Goal: Transaction & Acquisition: Purchase product/service

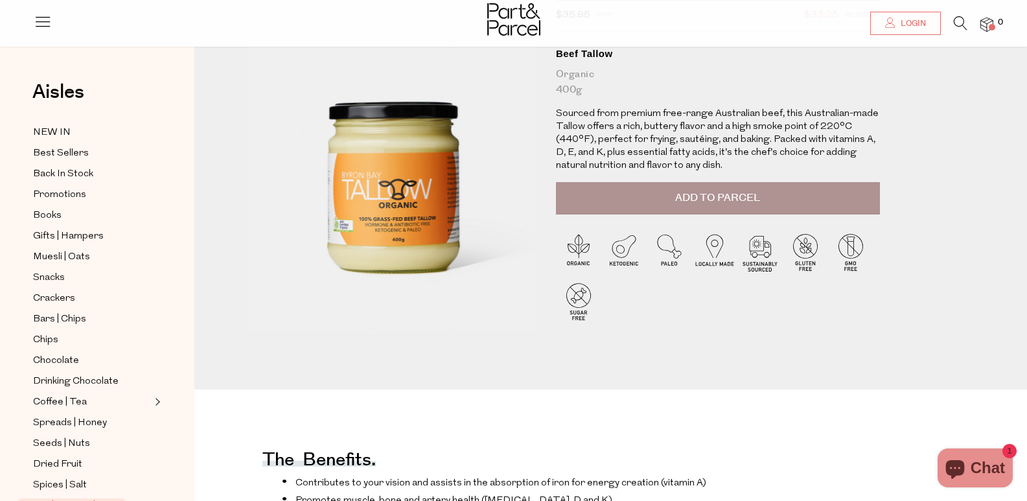
scroll to position [109, 0]
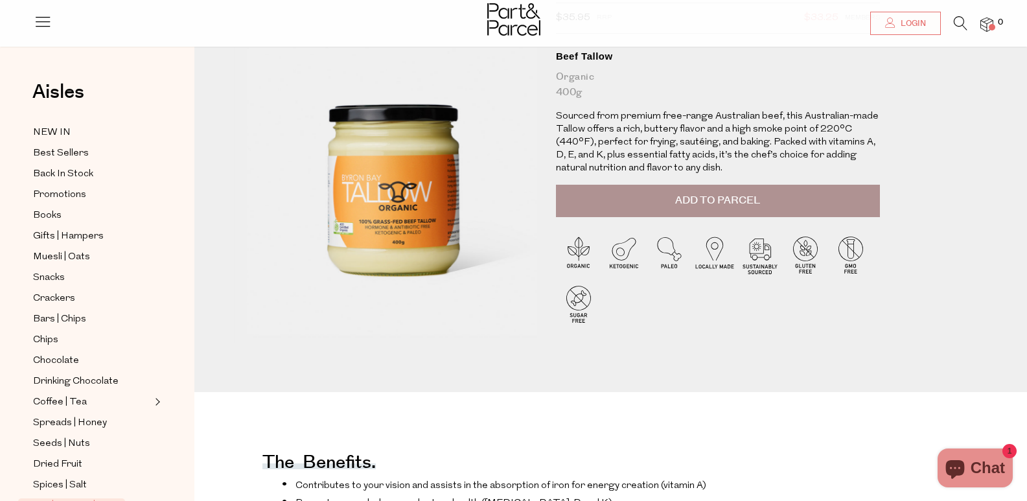
click at [756, 208] on span "Add to Parcel" at bounding box center [717, 200] width 85 height 15
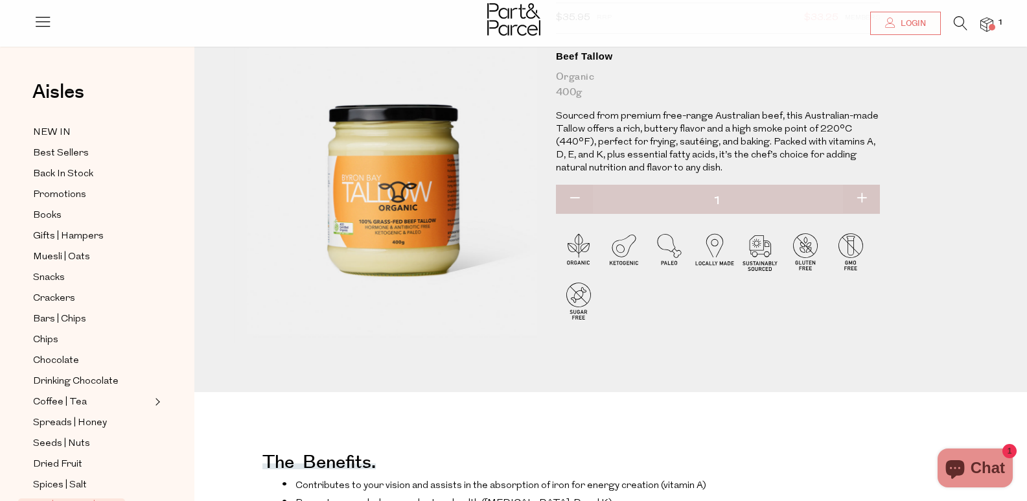
click at [869, 209] on button "button" at bounding box center [861, 199] width 37 height 29
type input "2"
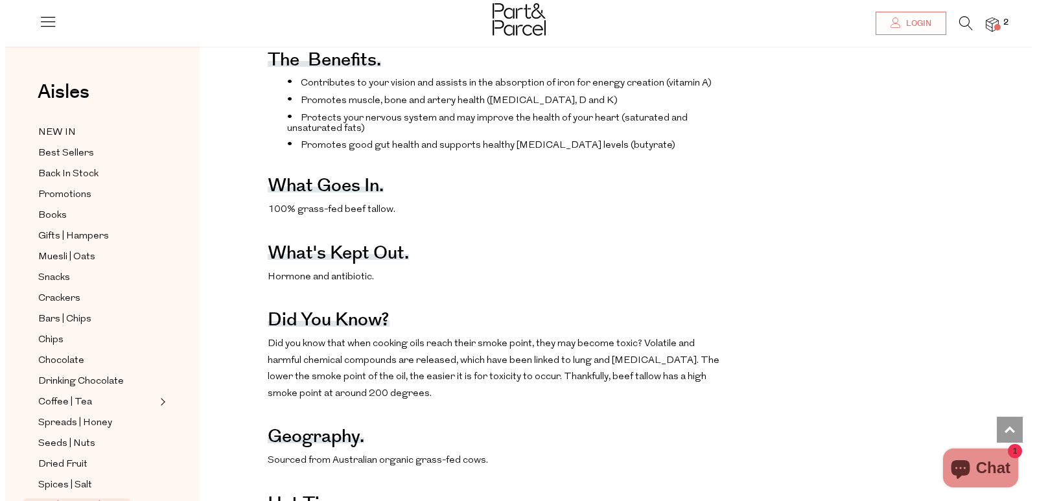
scroll to position [0, 0]
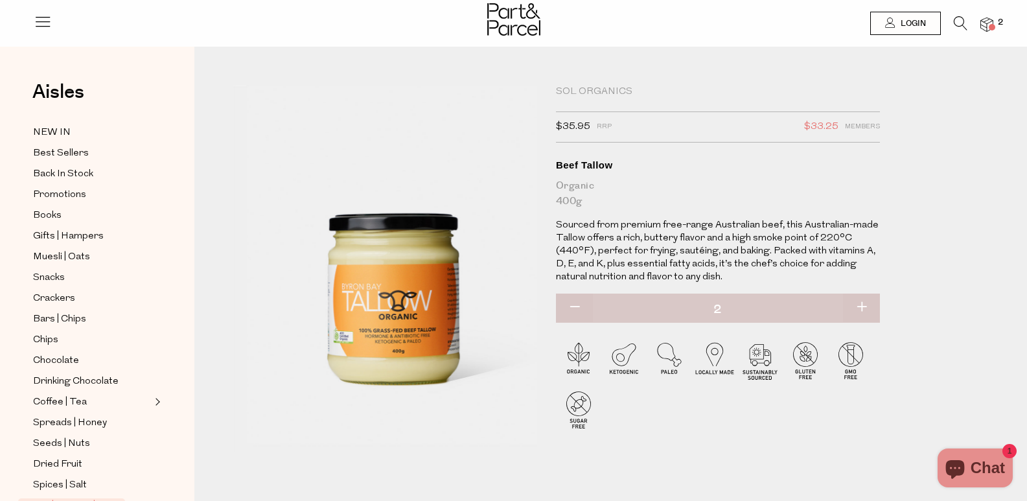
click at [989, 25] on span at bounding box center [992, 27] width 6 height 6
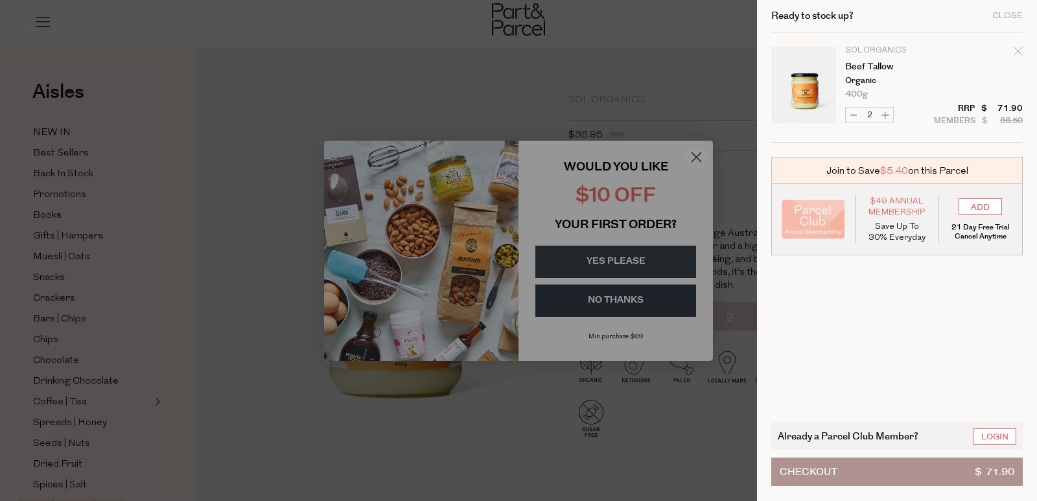
click at [696, 160] on div at bounding box center [518, 250] width 1037 height 501
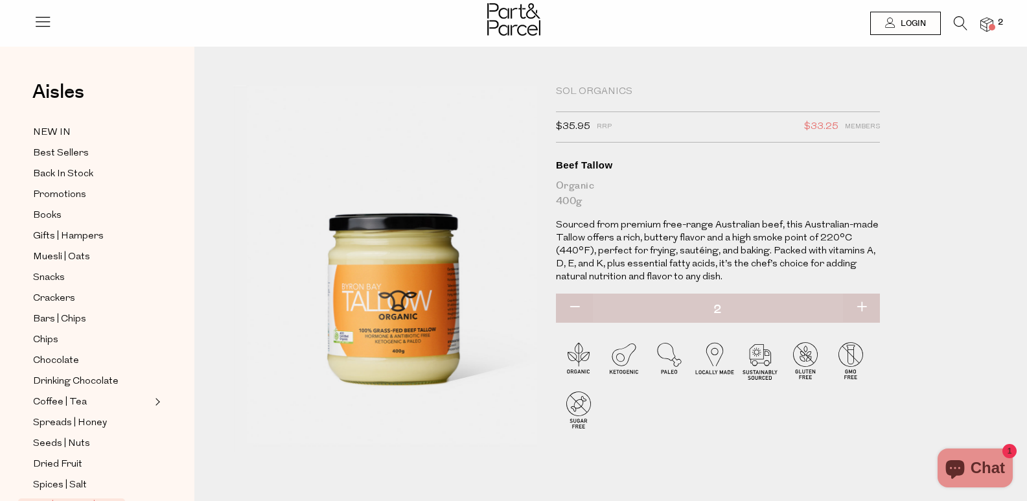
click at [991, 26] on span at bounding box center [992, 27] width 6 height 6
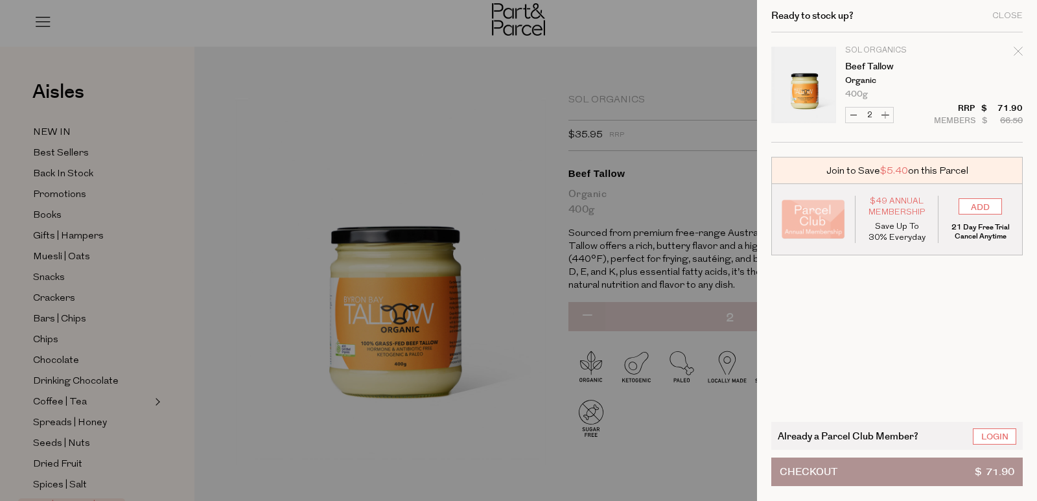
click at [895, 466] on button "Checkout $ 71.90" at bounding box center [896, 471] width 251 height 29
